Goal: Task Accomplishment & Management: Manage account settings

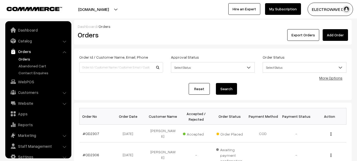
click at [26, 56] on link "Orders" at bounding box center [43, 59] width 52 height 6
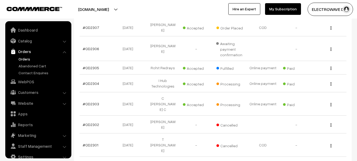
scroll to position [8, 0]
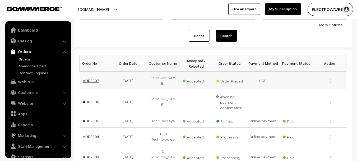
scroll to position [8, 0]
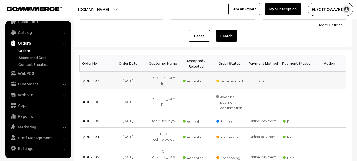
click at [90, 78] on link "#OD2307" at bounding box center [91, 80] width 16 height 4
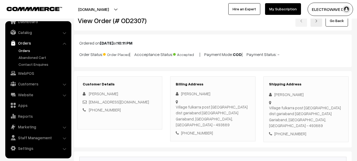
scroll to position [26, 0]
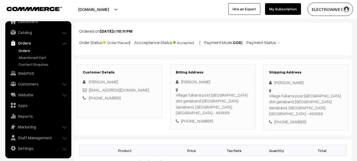
click at [281, 84] on div "[PERSON_NAME]" at bounding box center [306, 82] width 74 height 6
copy div "Roshan"
click at [298, 83] on div "[PERSON_NAME]" at bounding box center [306, 82] width 74 height 6
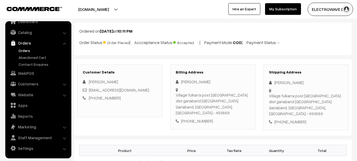
copy div "Kawar"
copy link "roshandiwan70@gmail.com"
drag, startPoint x: 144, startPoint y: 89, endPoint x: 89, endPoint y: 86, distance: 55.9
click at [89, 86] on div "Roshan Lal Kawar roshandiwan70@gmail.com +91 9399559330" at bounding box center [120, 90] width 74 height 22
click at [295, 119] on div "+91 9399559330" at bounding box center [306, 122] width 74 height 6
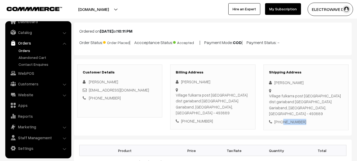
click at [295, 119] on div "+91 9399559330" at bounding box center [306, 122] width 74 height 6
copy div "9399559330"
copy div "Roshan Lal Kawar Village fulkarra post madanpur dist gariaband chhattisgarh"
drag, startPoint x: 275, startPoint y: 77, endPoint x: 314, endPoint y: 104, distance: 47.6
click at [314, 104] on div "Shipping Address Roshan Lal Kawar Village fulkarra post madanpur dist gariaband…" at bounding box center [306, 97] width 85 height 66
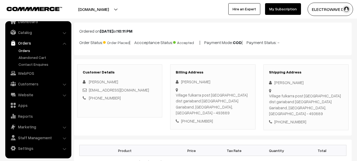
click at [283, 106] on div "Village fulkarra post madanpur dist gariaband chhattisgarh Gariaband, Chattisga…" at bounding box center [306, 105] width 74 height 24
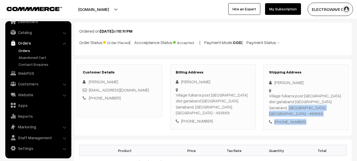
copy div "Gariaband, Chattisgarh, India - 493889 +91 9399559330"
drag, startPoint x: 270, startPoint y: 108, endPoint x: 307, endPoint y: 116, distance: 37.5
click at [307, 116] on div "Shipping Address Roshan Lal Kawar Village fulkarra post madanpur dist gariaband…" at bounding box center [306, 97] width 85 height 66
click at [322, 106] on div "Village fulkarra post madanpur dist gariaband chhattisgarh Gariaband, Chattisga…" at bounding box center [306, 105] width 74 height 24
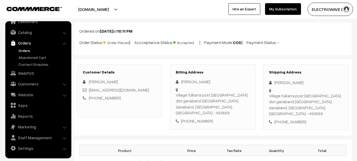
click at [322, 106] on div "Village fulkarra post madanpur dist gariaband chhattisgarh Gariaband, Chattisga…" at bounding box center [306, 105] width 74 height 24
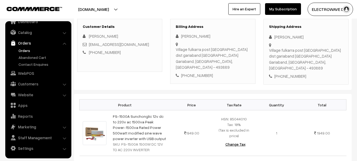
scroll to position [79, 0]
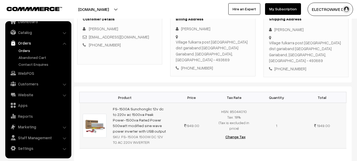
copy tr "FS-1500A Sunchonglic 12v dc to 220v ac 1500va Peak Power-1500va Rated Power 500…"
copy link "FS-1500A Sunchonglic 12v dc to 220v ac 1500va Peak Power-1500va Rated Power 500…"
drag, startPoint x: 130, startPoint y: 122, endPoint x: 111, endPoint y: 101, distance: 28.1
click at [111, 103] on td "FS-1500A Sunchonglic 12v dc to 220v ac 1500va Peak Power-1500va Rated Power 500…" at bounding box center [140, 126] width 61 height 46
copy div "FS-1500A 1500W DC 12V TO AC 220V INVERTER"
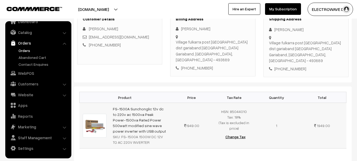
drag, startPoint x: 121, startPoint y: 131, endPoint x: 146, endPoint y: 137, distance: 25.3
click at [146, 137] on div "SKU: FS-1500A 1500W DC 12V TO AC 220V INVERTER" at bounding box center [140, 139] width 54 height 11
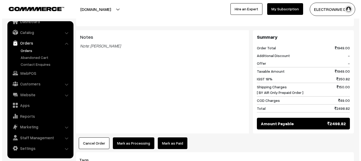
scroll to position [265, 0]
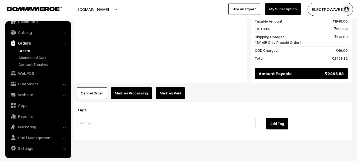
click at [116, 87] on button "Mark as Processing" at bounding box center [132, 93] width 42 height 12
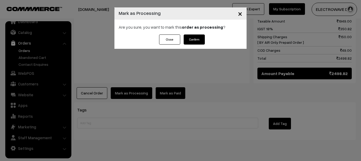
click at [197, 39] on button "Confirm" at bounding box center [194, 39] width 21 height 10
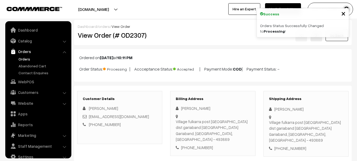
scroll to position [8, 0]
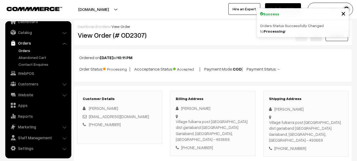
click at [133, 39] on div "View Order (# OD2307)" at bounding box center [120, 35] width 93 height 12
copy h2 "OD2307"
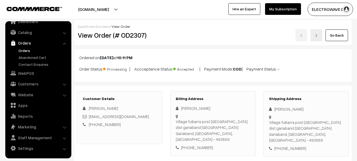
click at [296, 145] on div "[PHONE_NUMBER]" at bounding box center [306, 148] width 74 height 6
copy div "9399559330"
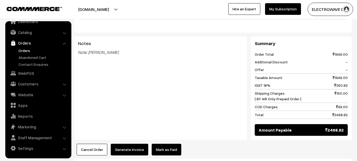
scroll to position [212, 0]
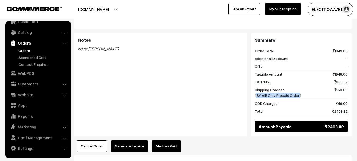
drag, startPoint x: 256, startPoint y: 90, endPoint x: 299, endPoint y: 89, distance: 43.4
click at [299, 89] on span "Shipping Charges [ BY AIR Only Prepaid Order ]" at bounding box center [278, 92] width 47 height 11
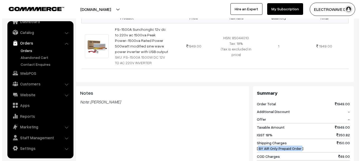
scroll to position [272, 0]
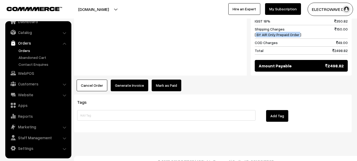
click at [92, 83] on button "Cancel Order" at bounding box center [92, 85] width 31 height 12
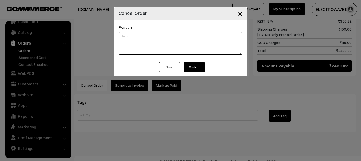
click at [201, 47] on textarea at bounding box center [181, 43] width 124 height 22
type textarea "before also cod order not taken"
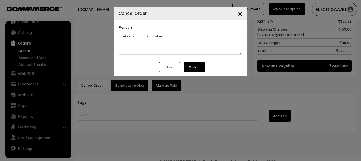
drag, startPoint x: 191, startPoint y: 67, endPoint x: 183, endPoint y: 66, distance: 8.4
click at [189, 70] on button "Confirm" at bounding box center [194, 67] width 21 height 10
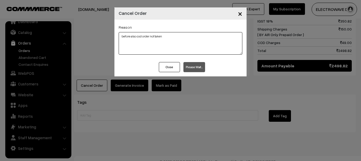
drag, startPoint x: 169, startPoint y: 35, endPoint x: 110, endPoint y: 35, distance: 58.7
click at [110, 35] on div "× Cancel Order Reason before also cod order not taken Close Please Wait…" at bounding box center [180, 80] width 361 height 161
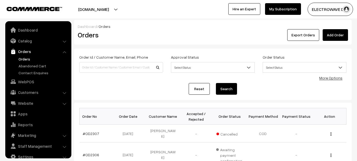
scroll to position [8, 0]
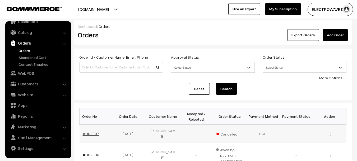
click at [94, 131] on link "#OD2307" at bounding box center [91, 133] width 16 height 4
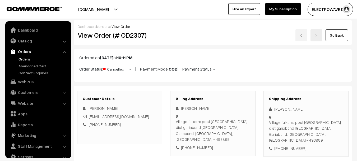
scroll to position [8, 0]
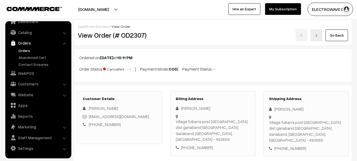
click at [133, 36] on h2 "View Order (# OD2307)" at bounding box center [120, 35] width 85 height 8
copy h2 "OD2307"
click at [110, 70] on span "Cancelled" at bounding box center [116, 68] width 26 height 7
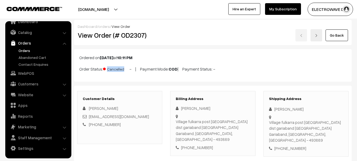
copy span "Cancelled"
copy p "Order Status: Cancelled"
drag, startPoint x: 77, startPoint y: 70, endPoint x: 123, endPoint y: 70, distance: 45.8
click at [123, 70] on div "Ordered on Sep 21, 2025 at 10:11 PM Order Status: Cancelled - | Payment Mode: C…" at bounding box center [213, 65] width 278 height 33
click at [28, 51] on link "Orders" at bounding box center [43, 51] width 52 height 6
